Goal: Information Seeking & Learning: Learn about a topic

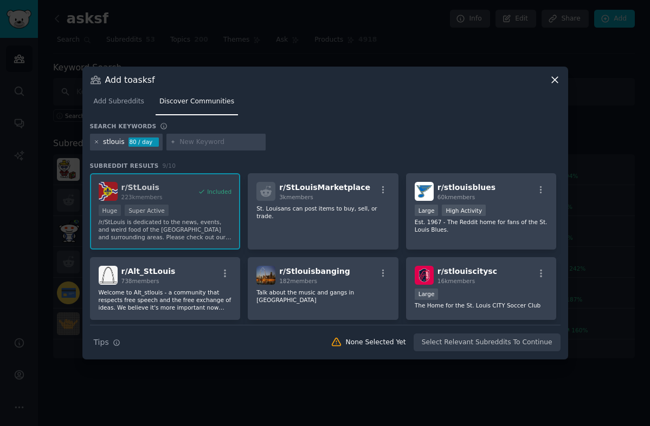
click at [95, 140] on icon at bounding box center [97, 142] width 6 height 6
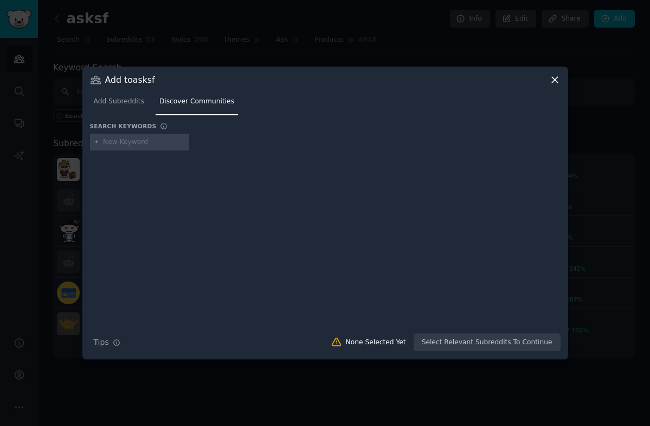
click at [124, 141] on input "text" at bounding box center [144, 143] width 82 height 10
type input "saltlakecity"
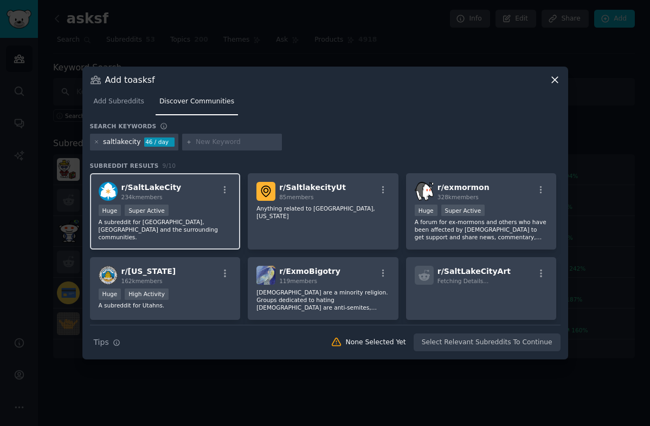
click at [198, 200] on div "r/ SaltLakeCity 234k members" at bounding box center [165, 191] width 133 height 19
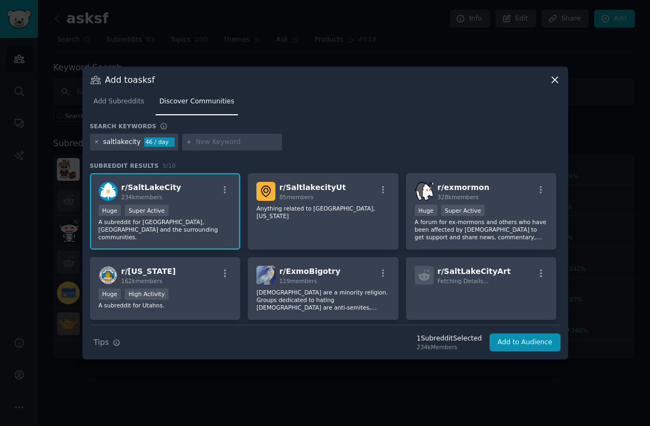
click at [95, 143] on icon at bounding box center [97, 142] width 6 height 6
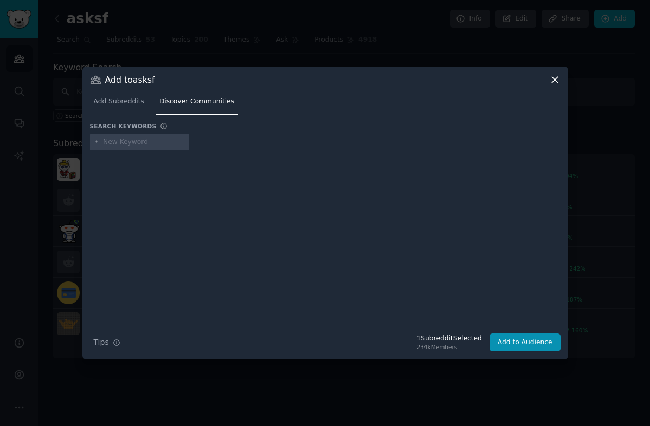
click at [116, 142] on input "text" at bounding box center [144, 143] width 82 height 10
type input "columbus"
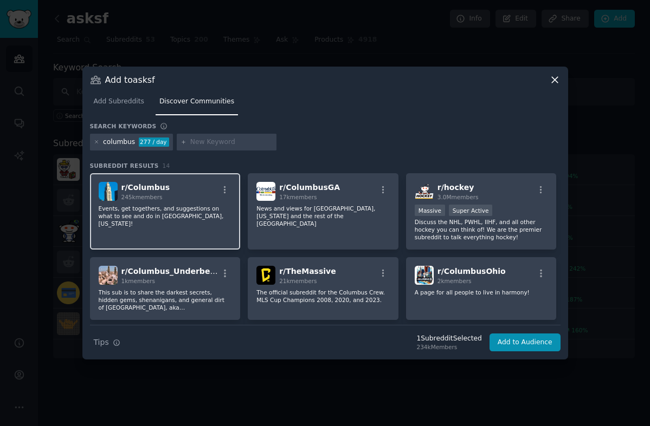
click at [179, 214] on p "Events, get togethers, and suggestions on what to see and do in [GEOGRAPHIC_DAT…" at bounding box center [165, 216] width 133 height 23
click at [95, 140] on icon at bounding box center [97, 142] width 6 height 6
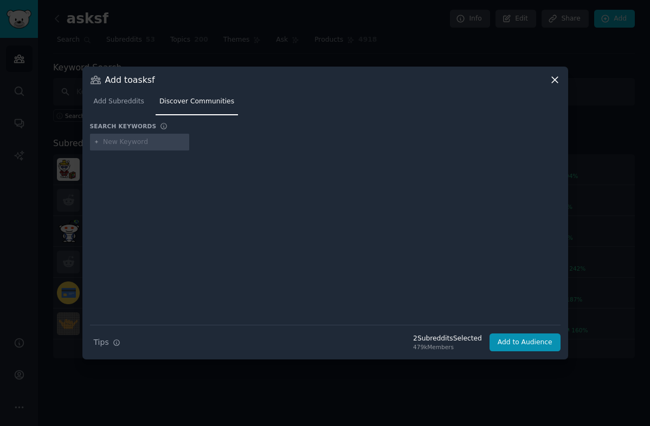
click at [125, 140] on input "text" at bounding box center [144, 143] width 82 height 10
type input "raleigh"
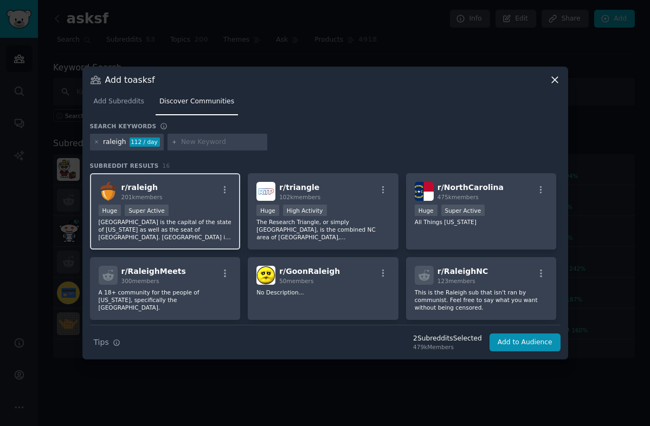
click at [169, 192] on div "r/ raleigh 201k members" at bounding box center [165, 191] width 133 height 19
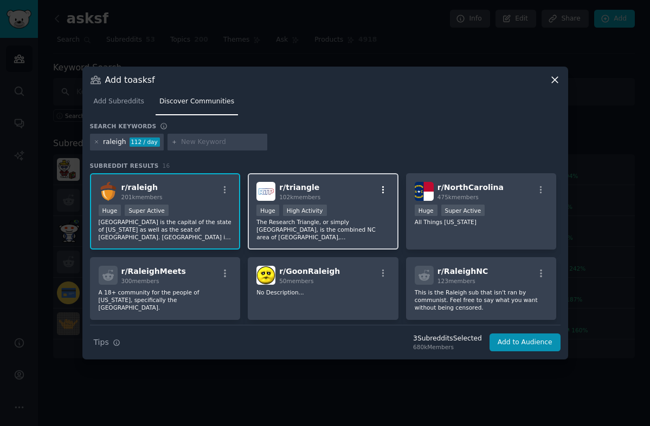
click at [384, 190] on icon "button" at bounding box center [383, 190] width 10 height 10
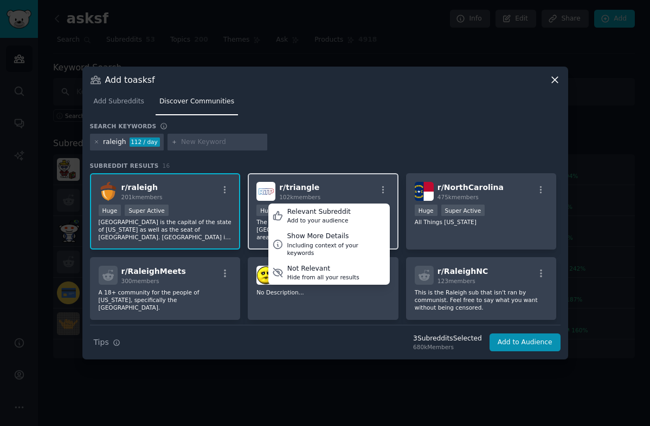
click at [299, 190] on span "r/ triangle" at bounding box center [299, 187] width 40 height 9
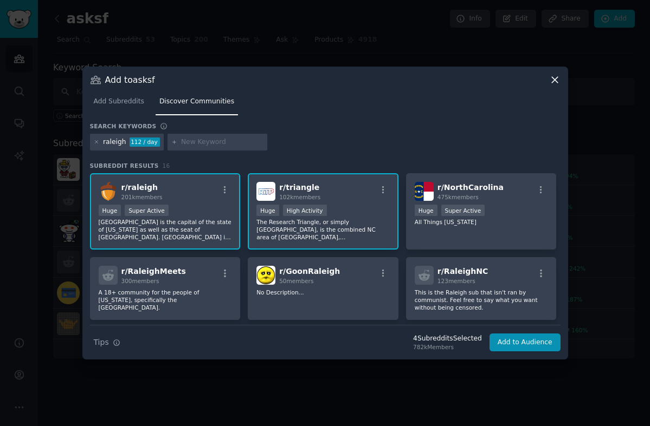
click at [299, 190] on span "r/ triangle" at bounding box center [299, 187] width 40 height 9
click at [341, 224] on p "The Research Triangle, or simply [GEOGRAPHIC_DATA], is the combined NC area of …" at bounding box center [322, 229] width 133 height 23
click at [96, 141] on icon at bounding box center [96, 142] width 3 height 3
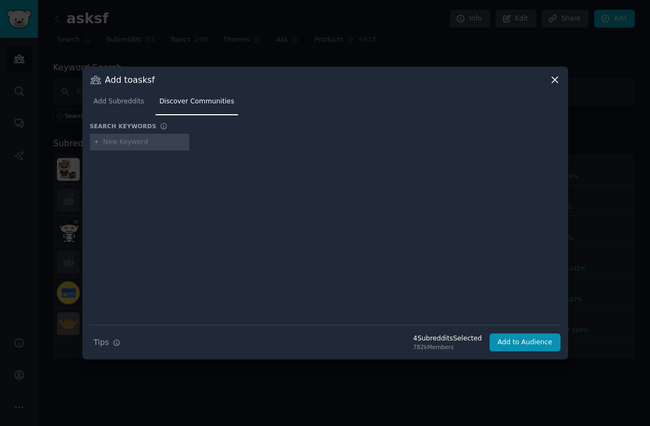
click at [118, 141] on input "text" at bounding box center [144, 143] width 82 height 10
type input "neworleans"
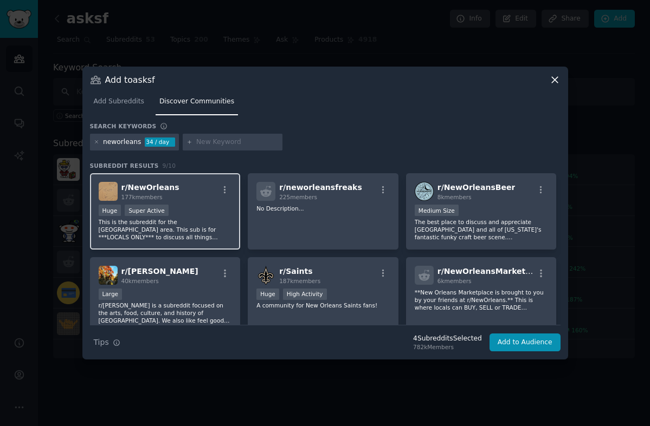
click at [208, 221] on p "This is the subreddit for the [GEOGRAPHIC_DATA] area. This sub is for ***LOCALS…" at bounding box center [165, 229] width 133 height 23
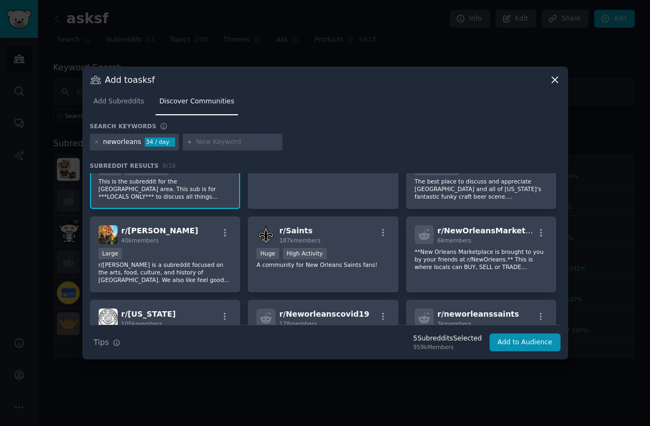
scroll to position [42, 0]
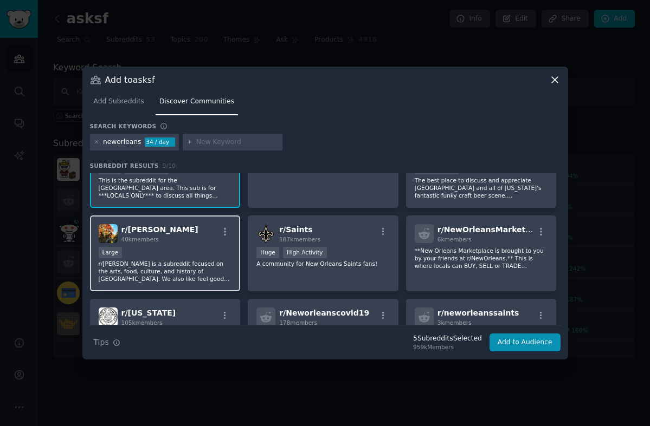
click at [202, 240] on div "r/ [PERSON_NAME] 40k members" at bounding box center [165, 233] width 133 height 19
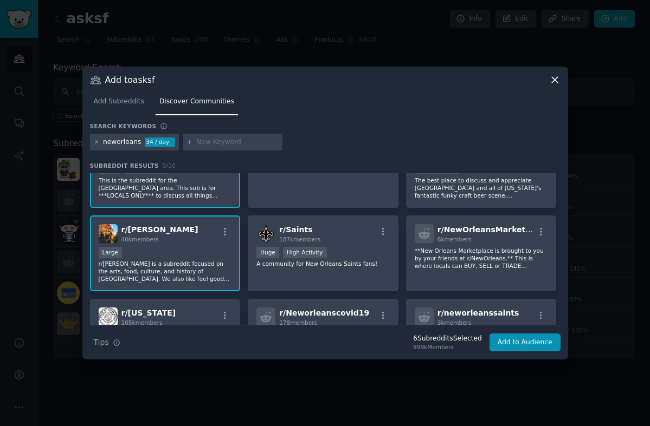
click at [98, 141] on icon at bounding box center [97, 142] width 6 height 6
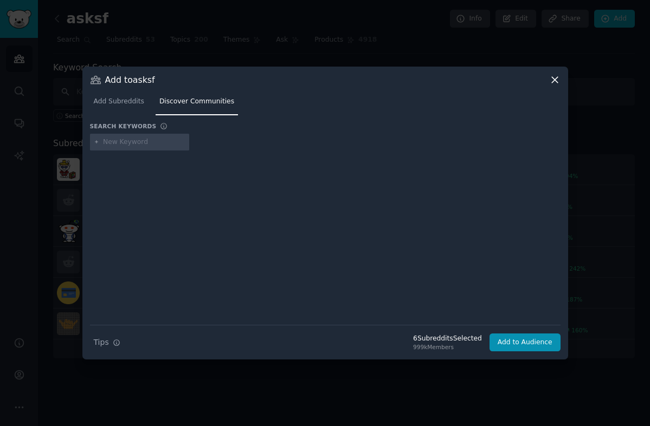
click at [121, 142] on input "text" at bounding box center [144, 143] width 82 height 10
type input "[GEOGRAPHIC_DATA]"
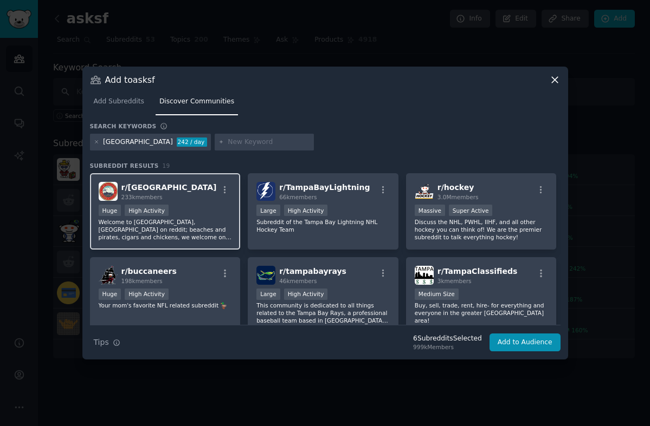
click at [191, 216] on div ">= 80th percentile for submissions / day Huge High Activity" at bounding box center [165, 212] width 133 height 14
click at [98, 143] on icon at bounding box center [97, 142] width 6 height 6
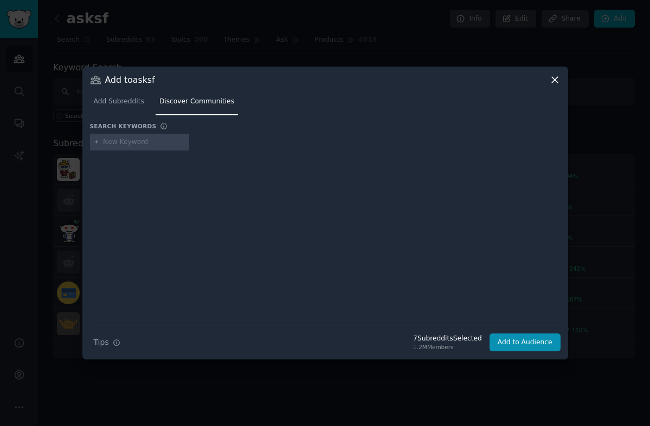
click at [114, 141] on input "text" at bounding box center [144, 143] width 82 height 10
type input "kansascity"
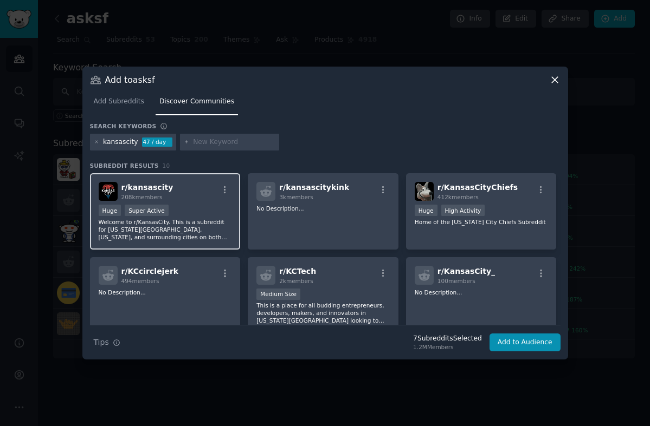
click at [200, 209] on div "Huge Super Active" at bounding box center [165, 212] width 133 height 14
click at [95, 141] on icon at bounding box center [97, 142] width 6 height 6
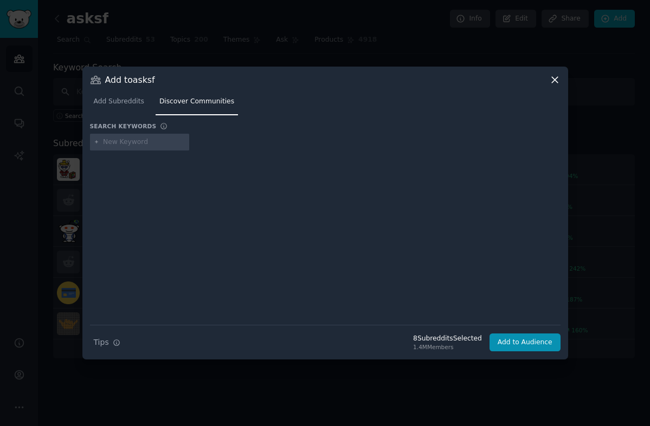
click at [127, 144] on input "text" at bounding box center [144, 143] width 82 height 10
type input "rva"
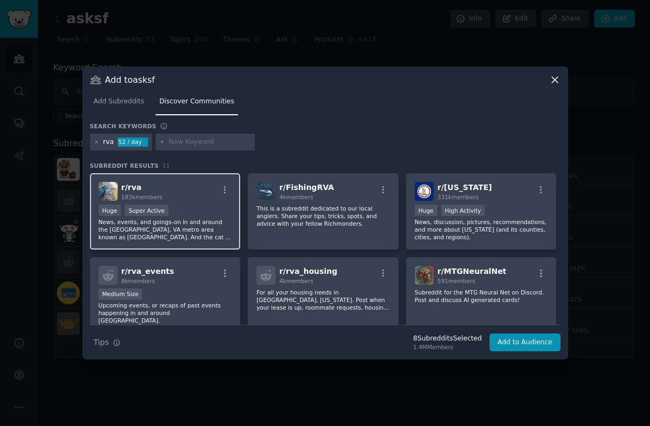
click at [195, 195] on div "r/ rva 183k members" at bounding box center [165, 191] width 133 height 19
click at [95, 141] on icon at bounding box center [96, 142] width 3 height 3
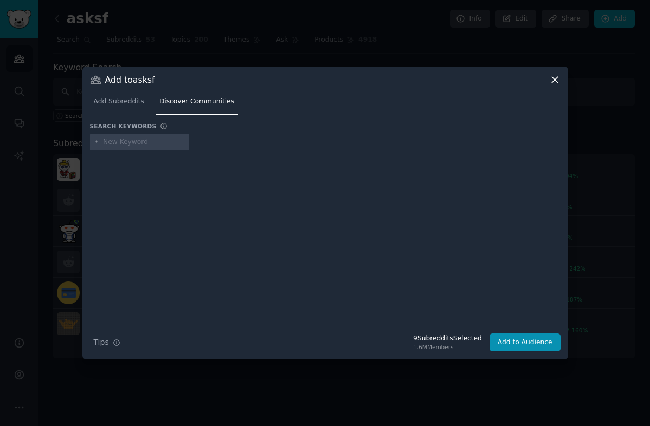
click at [133, 145] on input "text" at bounding box center [144, 143] width 82 height 10
type input "charlotte"
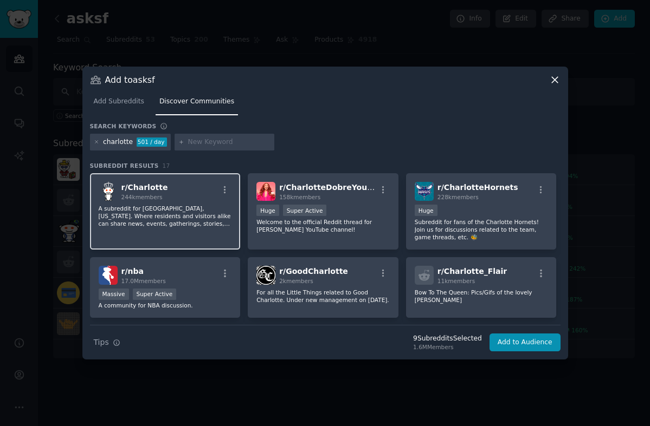
click at [178, 231] on div "r/ [PERSON_NAME] 244k members A subreddit for [GEOGRAPHIC_DATA], [US_STATE]. Wh…" at bounding box center [165, 211] width 151 height 76
click at [95, 144] on icon at bounding box center [96, 142] width 3 height 3
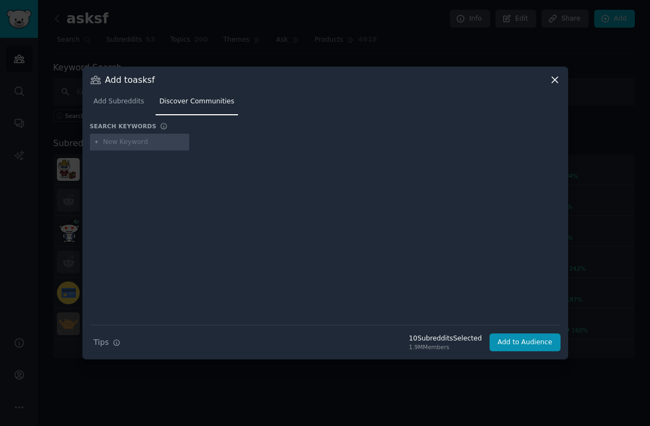
click at [123, 142] on input "text" at bounding box center [144, 143] width 82 height 10
type input "[GEOGRAPHIC_DATA]"
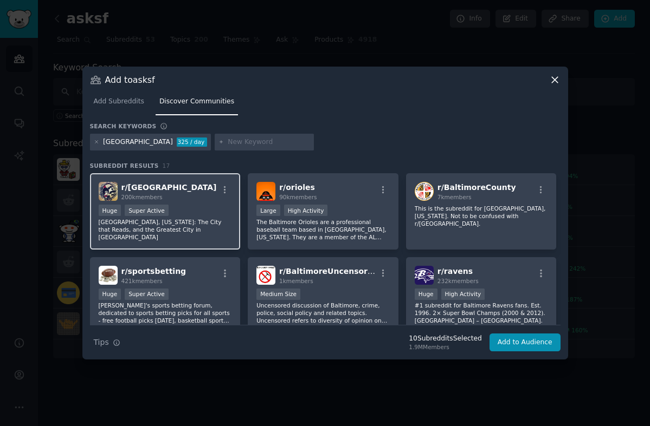
click at [195, 219] on p "[GEOGRAPHIC_DATA], [US_STATE]: The City that Reads, and the Greatest City in [G…" at bounding box center [165, 229] width 133 height 23
click at [95, 142] on icon at bounding box center [97, 142] width 6 height 6
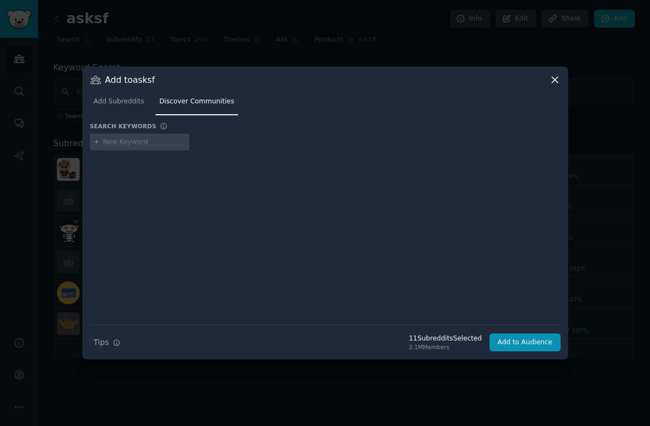
click at [116, 144] on input "text" at bounding box center [144, 143] width 82 height 10
type input "[GEOGRAPHIC_DATA]"
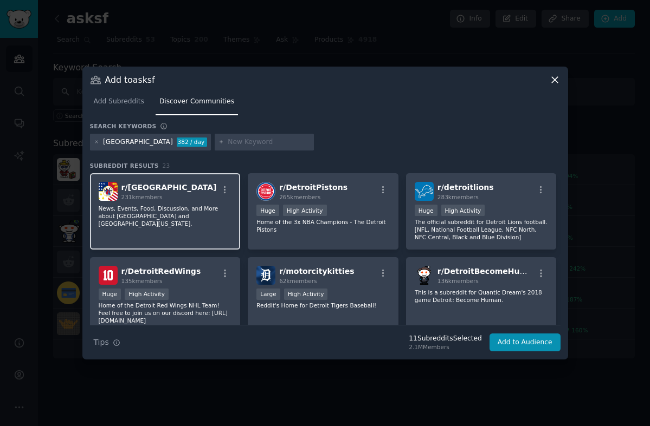
click at [183, 218] on p "News, Events, Food, Discussion, and More about [GEOGRAPHIC_DATA] and [GEOGRAPHI…" at bounding box center [165, 216] width 133 height 23
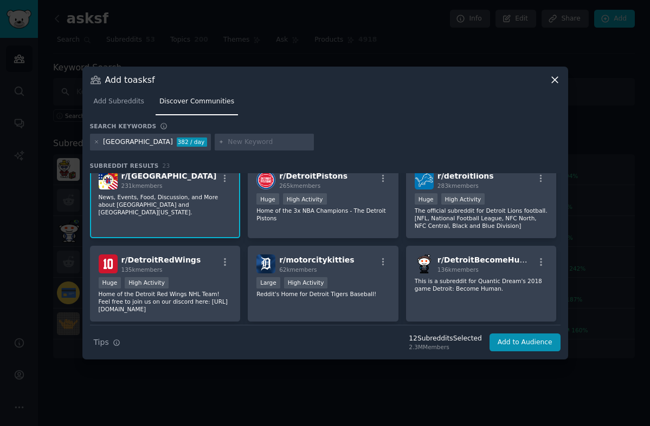
scroll to position [11, 0]
click at [95, 142] on icon at bounding box center [97, 142] width 6 height 6
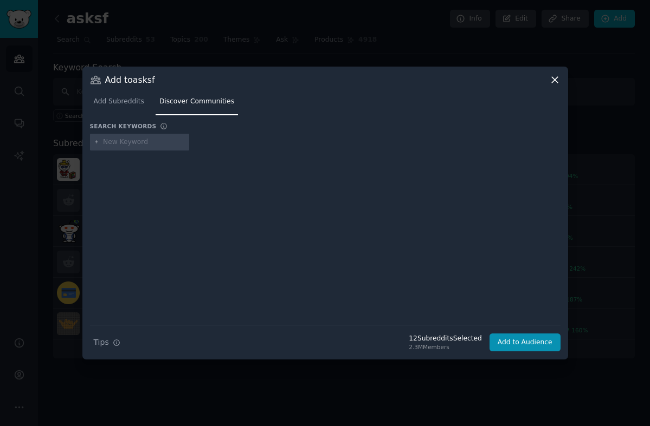
click at [128, 140] on input "text" at bounding box center [144, 143] width 82 height 10
type input "vegas"
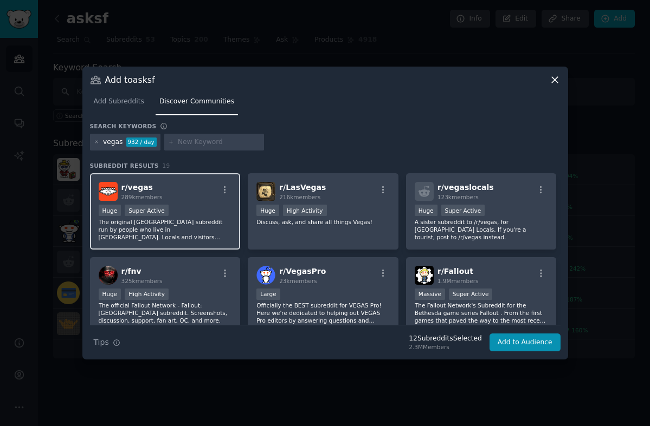
click at [199, 198] on div "r/ vegas 289k members" at bounding box center [165, 191] width 133 height 19
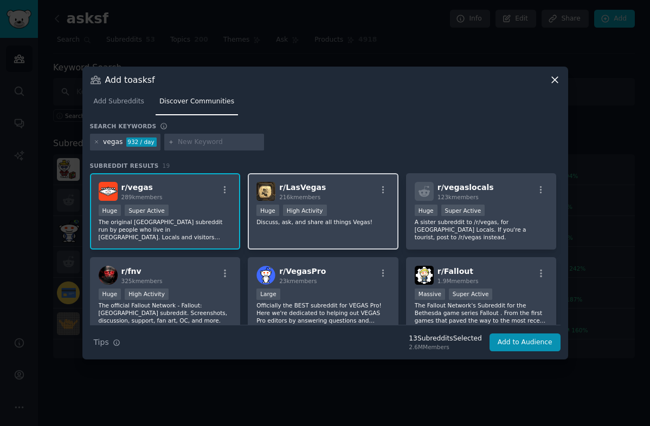
click at [346, 186] on div "r/ LasVegas 216k members" at bounding box center [322, 191] width 133 height 19
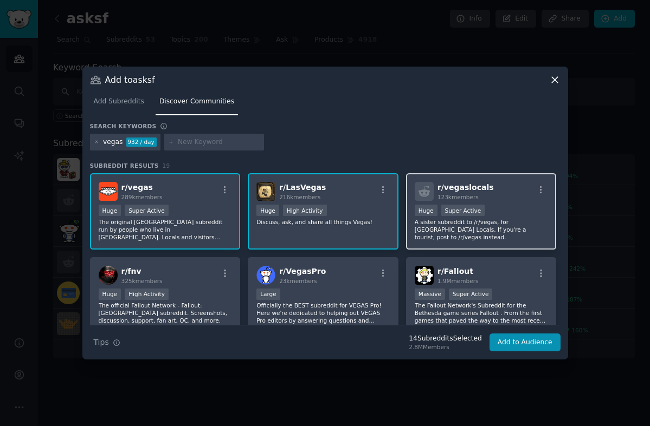
click at [518, 197] on div "r/ vegaslocals 123k members" at bounding box center [481, 191] width 133 height 19
click at [96, 141] on icon at bounding box center [97, 142] width 6 height 6
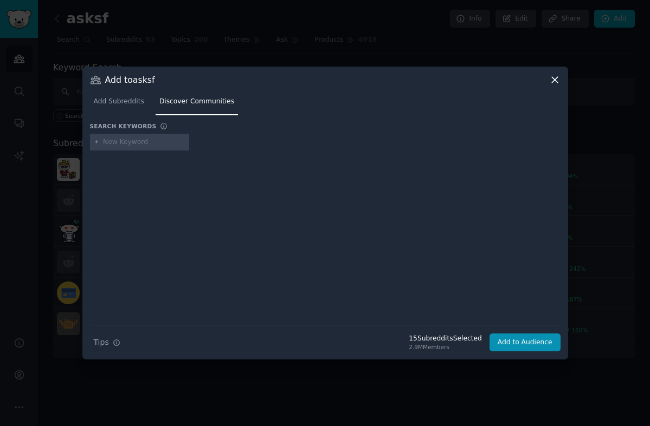
click at [144, 139] on input "text" at bounding box center [144, 143] width 82 height 10
type input "[GEOGRAPHIC_DATA]"
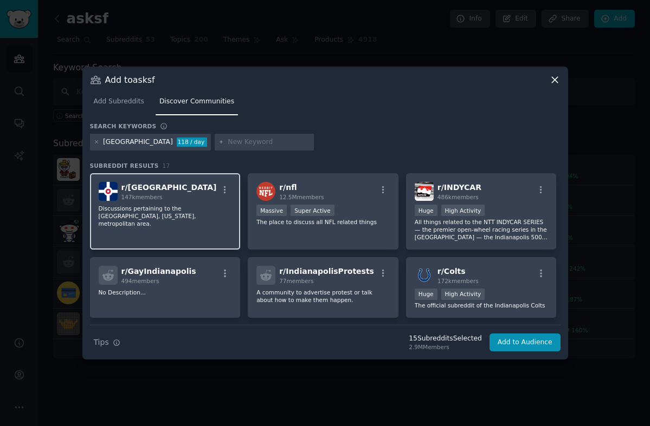
click at [173, 221] on div "r/ indianapolis 147k members Discussions pertaining to the [GEOGRAPHIC_DATA], […" at bounding box center [165, 211] width 151 height 76
